Goal: Information Seeking & Learning: Learn about a topic

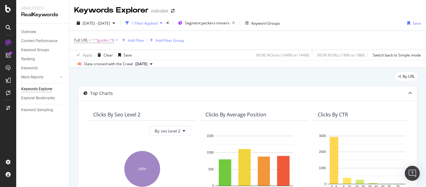
scroll to position [0, 567]
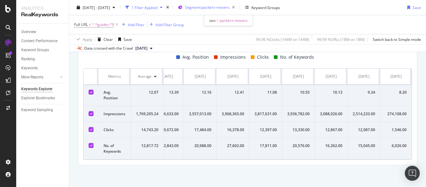
click at [230, 5] on span "Segment: packers-movers" at bounding box center [207, 7] width 45 height 5
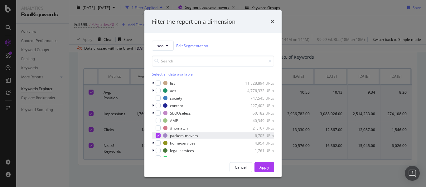
click at [158, 136] on icon "modal" at bounding box center [158, 135] width 3 height 3
click at [155, 143] on div "modal" at bounding box center [154, 143] width 4 height 6
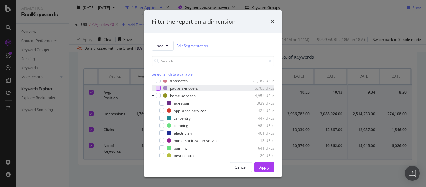
scroll to position [48, 0]
click at [161, 148] on div "modal" at bounding box center [162, 147] width 5 height 5
click at [266, 167] on div "Apply" at bounding box center [265, 166] width 10 height 5
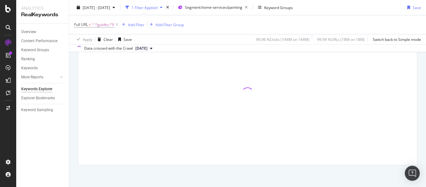
scroll to position [231, 0]
click at [117, 24] on icon at bounding box center [116, 25] width 5 height 6
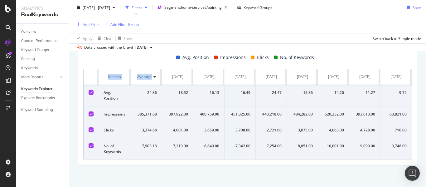
scroll to position [0, 529]
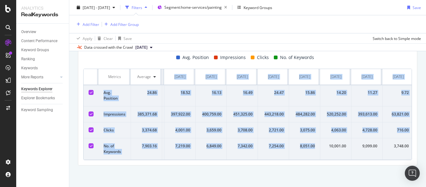
drag, startPoint x: 81, startPoint y: 72, endPoint x: 315, endPoint y: 159, distance: 249.6
click at [315, 159] on div "Compare periods Month Add to Custom Report [DATE] [DATE] [DATE] [DATE] [DATE] […" at bounding box center [247, 65] width 339 height 199
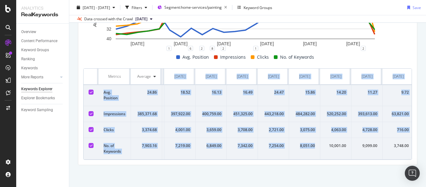
scroll to position [243, 0]
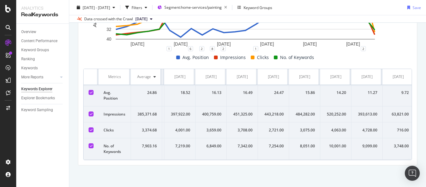
click at [244, 165] on div "Compare periods Month Add to Custom Report [DATE] [DATE] [DATE] [DATE] [DATE] […" at bounding box center [247, 65] width 339 height 199
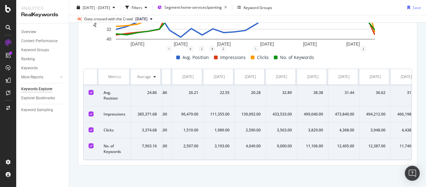
scroll to position [0, 0]
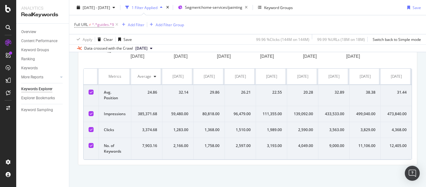
scroll to position [273, 0]
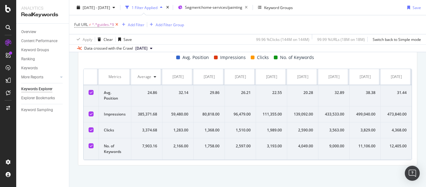
click at [116, 23] on icon at bounding box center [116, 25] width 5 height 6
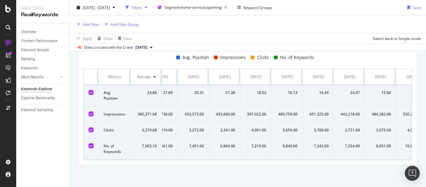
scroll to position [0, 536]
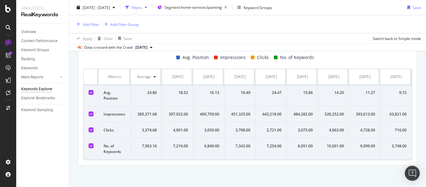
drag, startPoint x: 81, startPoint y: 71, endPoint x: 426, endPoint y: 153, distance: 355.2
click at [426, 153] on div "Keywords Explorer nobroker [DATE] - [DATE] Filters Segment: home-services/paint…" at bounding box center [247, 93] width 357 height 187
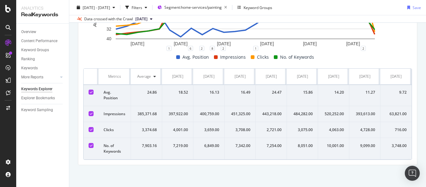
scroll to position [243, 0]
click at [222, 9] on span "Segment: home-services/painting" at bounding box center [192, 7] width 57 height 5
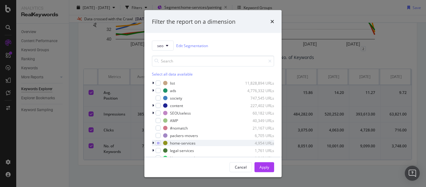
click at [154, 143] on icon "modal" at bounding box center [153, 143] width 2 height 4
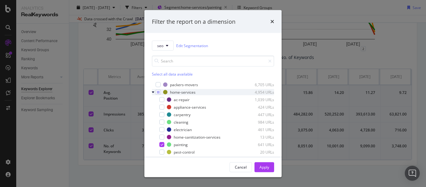
scroll to position [52, 0]
click at [163, 144] on icon "modal" at bounding box center [162, 143] width 3 height 3
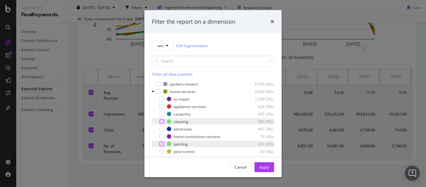
click at [163, 122] on div "modal" at bounding box center [162, 121] width 5 height 5
click at [265, 169] on div "Apply" at bounding box center [265, 166] width 10 height 5
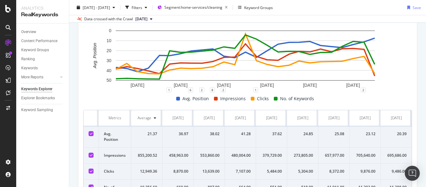
scroll to position [248, 0]
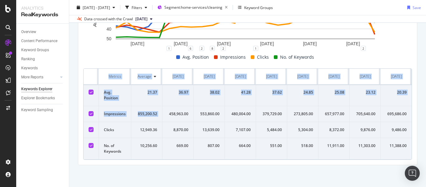
drag, startPoint x: 81, startPoint y: 66, endPoint x: 166, endPoint y: 111, distance: 96.3
click at [166, 111] on div "Compare periods Month Add to Custom Report [DATE] [DATE] [DATE] [DATE] [DATE] […" at bounding box center [247, 65] width 339 height 199
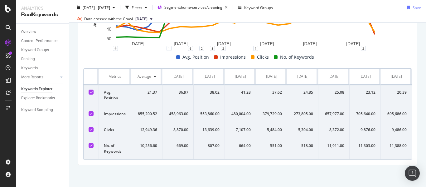
click at [89, 42] on rect "A chart." at bounding box center [245, 17] width 324 height 62
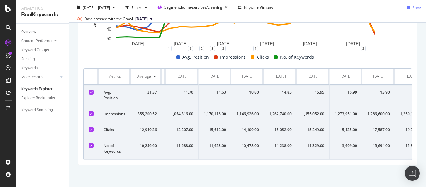
scroll to position [0, 550]
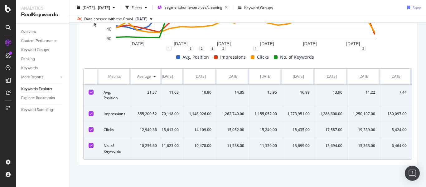
drag, startPoint x: 82, startPoint y: 64, endPoint x: 426, endPoint y: 128, distance: 350.2
click at [426, 128] on div "Keywords Explorer nobroker [DATE] - [DATE] Filters Segment: home-services/clean…" at bounding box center [247, 93] width 357 height 187
click at [211, 7] on span "Segment: home-services/cleaning" at bounding box center [193, 7] width 58 height 5
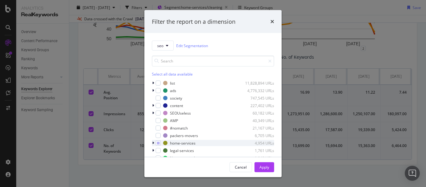
click at [153, 143] on icon "modal" at bounding box center [153, 143] width 2 height 4
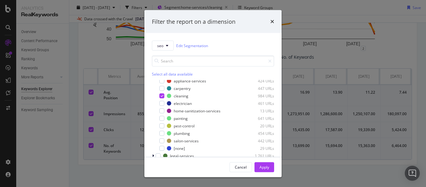
scroll to position [77, 0]
click at [161, 96] on icon "modal" at bounding box center [162, 95] width 3 height 3
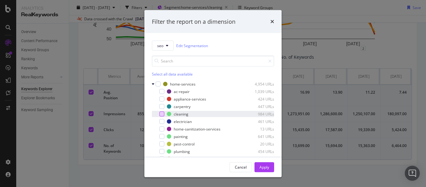
scroll to position [57, 0]
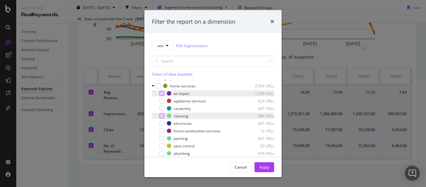
click at [162, 95] on div "modal" at bounding box center [162, 93] width 5 height 5
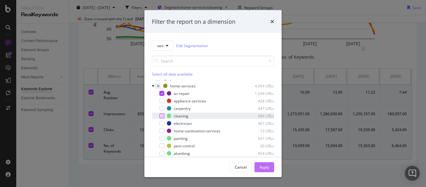
click at [269, 169] on div "Apply" at bounding box center [265, 166] width 10 height 5
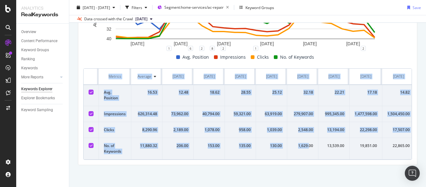
drag, startPoint x: 82, startPoint y: 67, endPoint x: 318, endPoint y: 148, distance: 249.0
click at [318, 148] on div "Compare periods Month Add to Custom Report [DATE] [DATE] [DATE] [DATE] [DATE] […" at bounding box center [247, 65] width 339 height 199
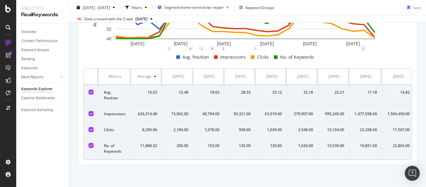
click at [93, 53] on div "Avg. Position Impressions Clicks No. of Keywords" at bounding box center [245, 56] width 329 height 7
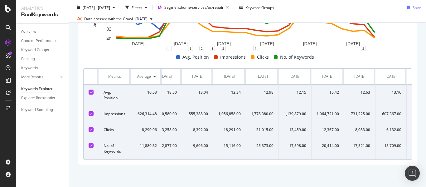
scroll to position [0, 545]
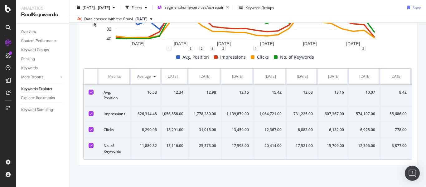
drag, startPoint x: 80, startPoint y: 64, endPoint x: 426, endPoint y: 136, distance: 353.3
click at [426, 136] on div "Keywords Explorer nobroker [DATE] - [DATE] Filters Segment: home-services/ac-re…" at bounding box center [247, 93] width 357 height 187
click at [224, 7] on span "Segment: home-services/ac-repair" at bounding box center [193, 7] width 59 height 5
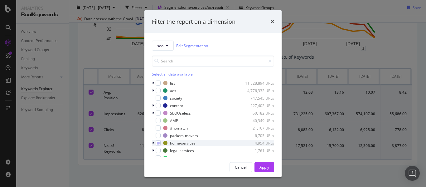
click at [154, 142] on icon "modal" at bounding box center [153, 143] width 2 height 4
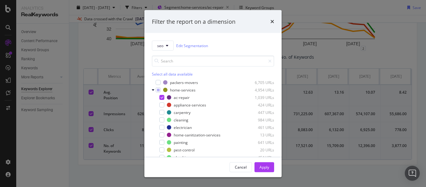
scroll to position [56, 0]
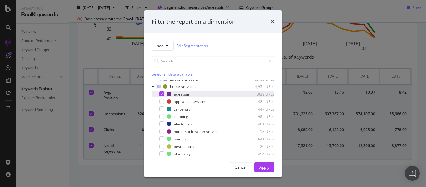
click at [161, 93] on icon "modal" at bounding box center [162, 93] width 3 height 3
click at [163, 155] on div "modal" at bounding box center [162, 153] width 5 height 5
click at [260, 169] on div "Apply" at bounding box center [265, 166] width 10 height 5
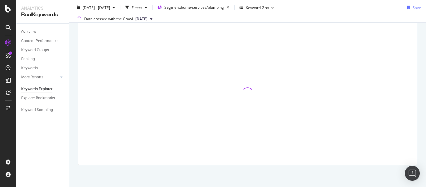
scroll to position [202, 0]
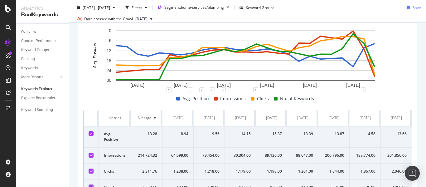
click at [80, 112] on div "Compare periods Month Add to Custom Report [DATE] [DATE] [DATE] [DATE] [DATE] […" at bounding box center [247, 106] width 339 height 199
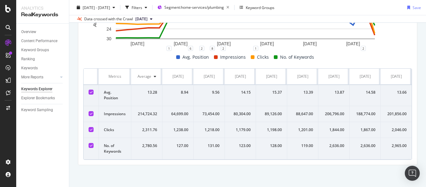
drag, startPoint x: 80, startPoint y: 112, endPoint x: 291, endPoint y: 196, distance: 226.9
click at [291, 187] on html "Analytics RealKeywords Overview Content Performance Keyword Groups Ranking Keyw…" at bounding box center [213, 93] width 426 height 187
click at [87, 54] on div "Avg. Position Impressions Clicks No. of Keywords" at bounding box center [245, 56] width 329 height 7
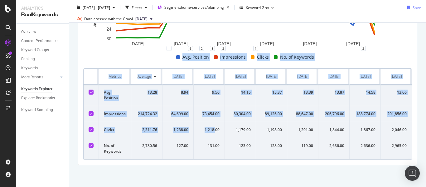
drag, startPoint x: 84, startPoint y: 56, endPoint x: 215, endPoint y: 121, distance: 146.4
click at [215, 121] on div "[DATE] [DATE] [DATE] [DATE] [DATE] [DATE] 0 6 12 18 24 30 Avg. Position Date Av…" at bounding box center [247, 73] width 329 height 174
click at [91, 58] on div "[DATE] [DATE] [DATE] [DATE] [DATE] [DATE] 0 6 12 18 24 30 Avg. Position Date Av…" at bounding box center [247, 73] width 329 height 174
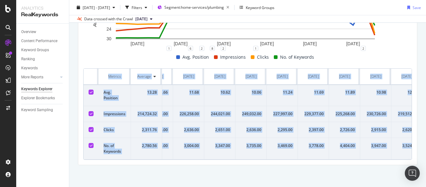
scroll to position [0, 536]
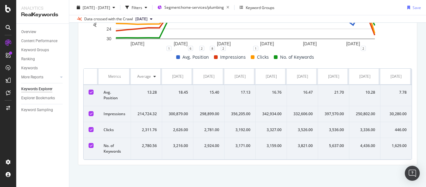
drag, startPoint x: 81, startPoint y: 71, endPoint x: 426, endPoint y: 139, distance: 351.6
click at [426, 139] on div "Keywords Explorer nobroker [DATE] - [DATE] Filters Segment: home-services/plumb…" at bounding box center [247, 93] width 357 height 187
click at [217, 7] on span "Segment: home-services/plumbing" at bounding box center [194, 7] width 60 height 5
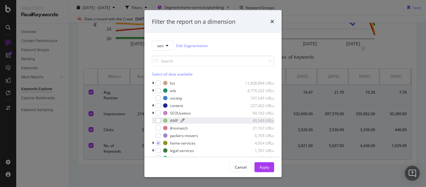
scroll to position [27, 0]
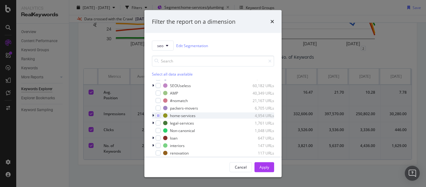
click at [154, 115] on div "modal" at bounding box center [154, 115] width 4 height 6
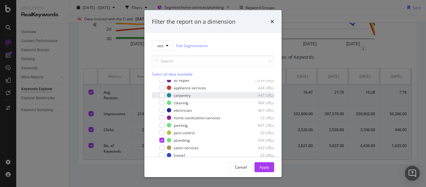
scroll to position [71, 0]
click at [161, 140] on icon "modal" at bounding box center [162, 139] width 3 height 3
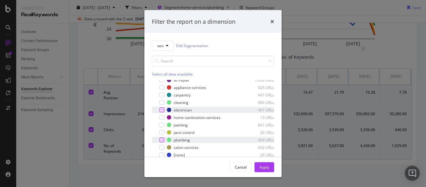
click at [161, 110] on div "modal" at bounding box center [162, 109] width 5 height 5
click at [266, 169] on div "Apply" at bounding box center [265, 166] width 10 height 5
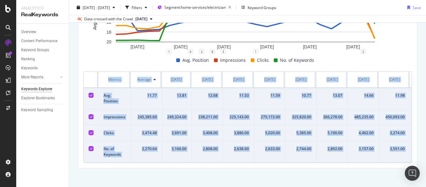
scroll to position [0, 536]
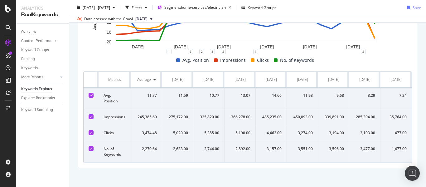
drag, startPoint x: 81, startPoint y: 73, endPoint x: 417, endPoint y: 159, distance: 347.3
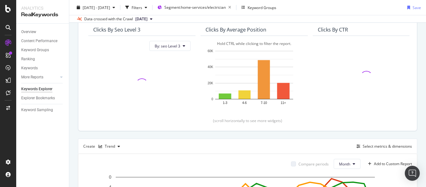
scroll to position [55, 0]
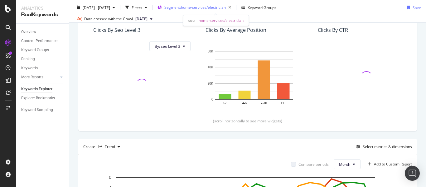
click at [218, 7] on span "Segment: home-services/electrician" at bounding box center [194, 7] width 61 height 5
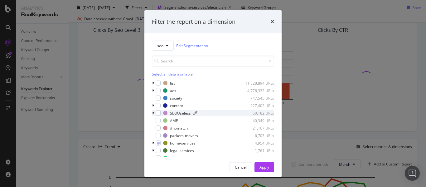
scroll to position [27, 0]
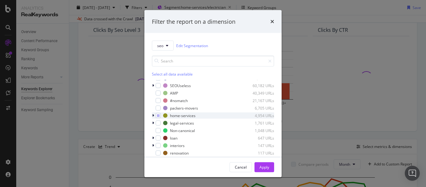
click at [153, 116] on icon "modal" at bounding box center [153, 116] width 2 height 4
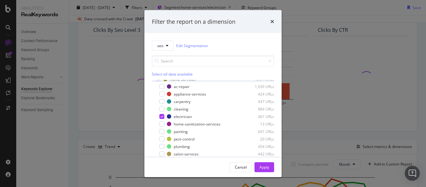
scroll to position [67, 0]
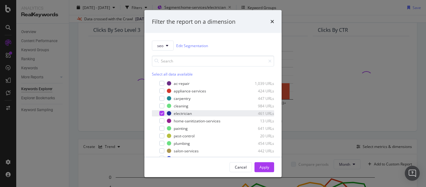
click at [161, 113] on icon "modal" at bounding box center [162, 113] width 3 height 3
click at [164, 97] on div "modal" at bounding box center [162, 98] width 5 height 5
click at [263, 168] on div "Apply" at bounding box center [265, 166] width 10 height 5
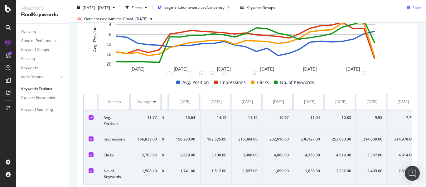
scroll to position [0, 536]
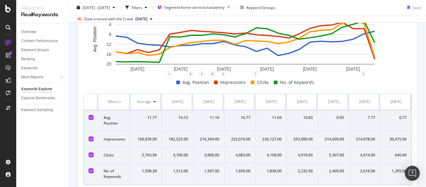
drag, startPoint x: 81, startPoint y: 96, endPoint x: 426, endPoint y: 173, distance: 353.9
click at [426, 173] on div "Keywords Explorer nobroker [DATE] - [DATE] Filters Segment: home-services/carpe…" at bounding box center [247, 93] width 357 height 187
click at [210, 9] on span "Segment: home-services/carpentry" at bounding box center [194, 7] width 60 height 5
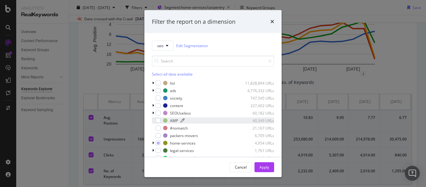
scroll to position [27, 0]
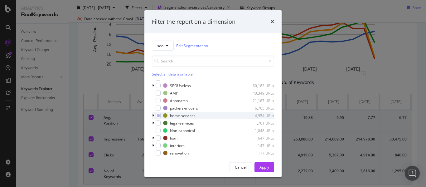
click at [153, 116] on icon "modal" at bounding box center [153, 116] width 2 height 4
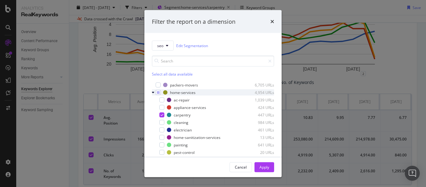
scroll to position [51, 0]
click at [162, 115] on icon "modal" at bounding box center [162, 114] width 3 height 3
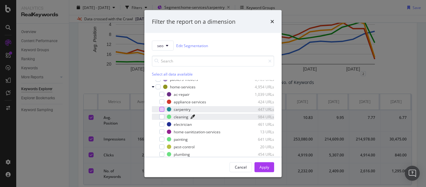
scroll to position [49, 0]
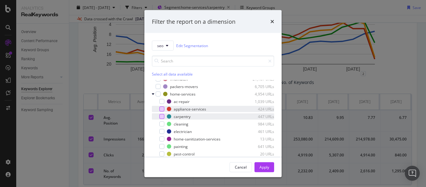
click at [160, 108] on div "modal" at bounding box center [162, 108] width 5 height 5
click at [262, 166] on div "Apply" at bounding box center [265, 166] width 10 height 5
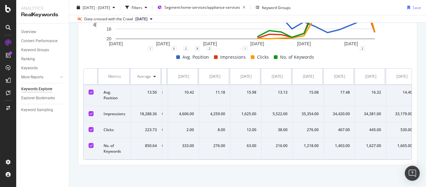
scroll to position [0, 536]
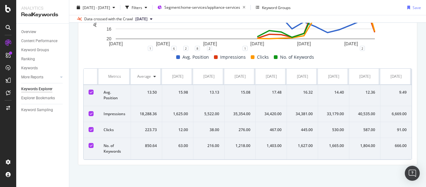
click at [225, 112] on td "35,354.00" at bounding box center [240, 114] width 31 height 16
drag, startPoint x: 82, startPoint y: 66, endPoint x: 426, endPoint y: 137, distance: 351.0
click at [426, 137] on div "Keywords Explorer nobroker [DATE] - [DATE] Filters Segment: home-services/appli…" at bounding box center [247, 93] width 357 height 187
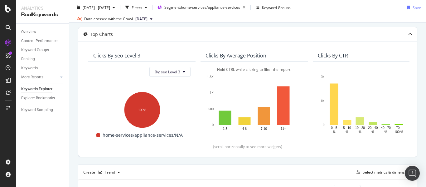
scroll to position [0, 0]
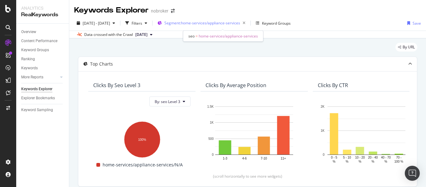
click at [238, 22] on span "Segment: home-services/appliance-services" at bounding box center [202, 22] width 76 height 5
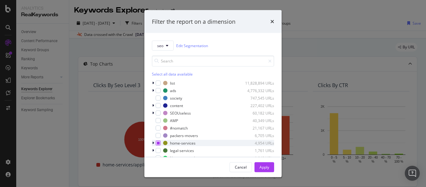
click at [158, 145] on div "modal" at bounding box center [158, 142] width 5 height 5
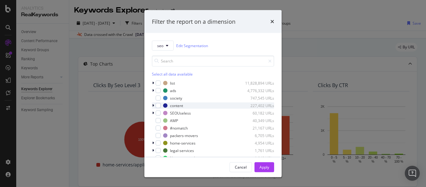
click at [153, 108] on div "modal" at bounding box center [154, 105] width 4 height 6
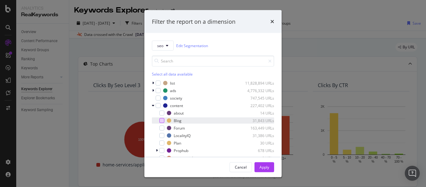
click at [161, 122] on div "modal" at bounding box center [162, 120] width 5 height 5
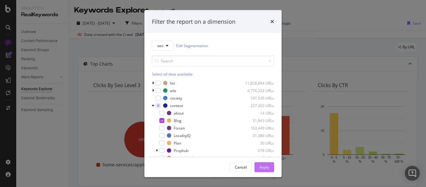
click at [264, 169] on div "Apply" at bounding box center [265, 166] width 10 height 5
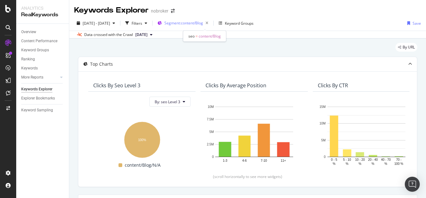
click at [208, 20] on div "Segment: content/Blog" at bounding box center [187, 23] width 47 height 9
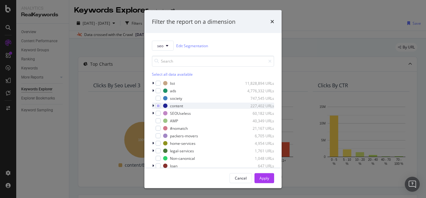
click at [161, 106] on div "content 227,402 URLs" at bounding box center [213, 105] width 122 height 6
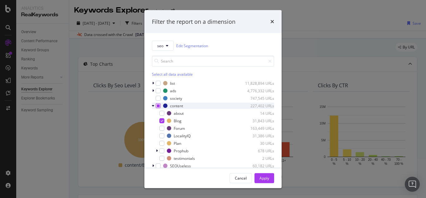
click at [157, 105] on icon "modal" at bounding box center [158, 105] width 3 height 3
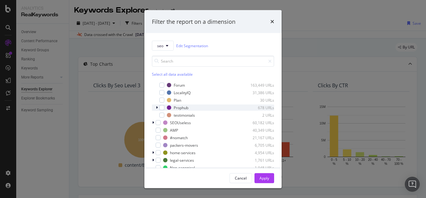
scroll to position [80, 0]
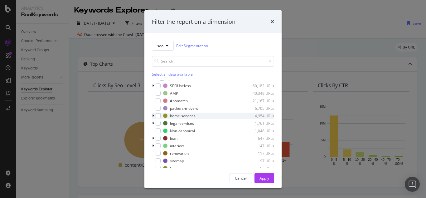
click at [154, 115] on icon "modal" at bounding box center [153, 116] width 2 height 4
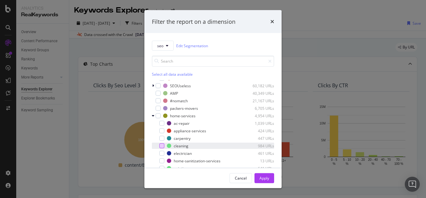
click at [163, 143] on div "modal" at bounding box center [162, 145] width 5 height 5
click at [263, 177] on div "Apply" at bounding box center [265, 177] width 10 height 5
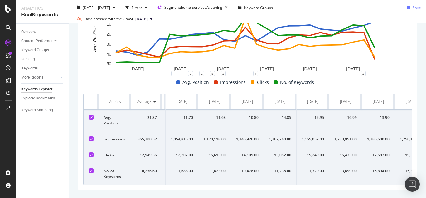
scroll to position [0, 550]
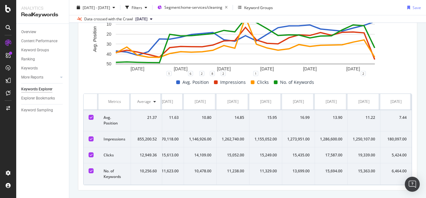
drag, startPoint x: 81, startPoint y: 99, endPoint x: 426, endPoint y: 171, distance: 352.7
click at [426, 171] on div "Keywords Explorer nobroker [DATE] - [DATE] Filters Segment: home-services/clean…" at bounding box center [247, 99] width 357 height 198
